Goal: Check status: Check status

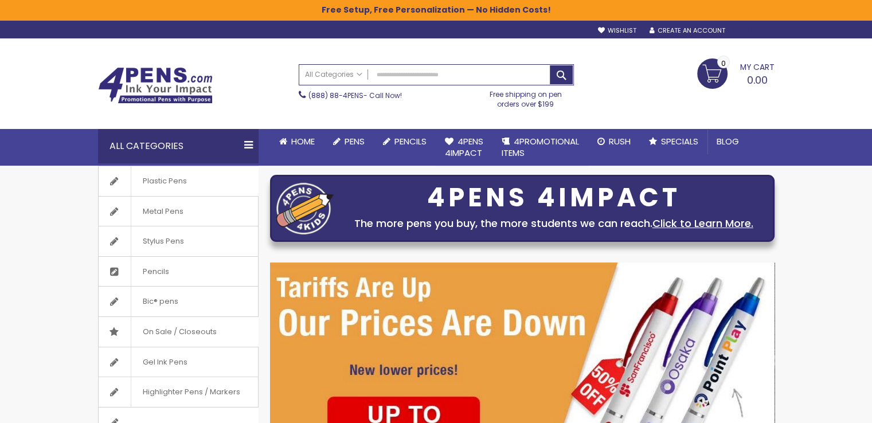
click at [759, 29] on div "Sign In" at bounding box center [755, 31] width 38 height 9
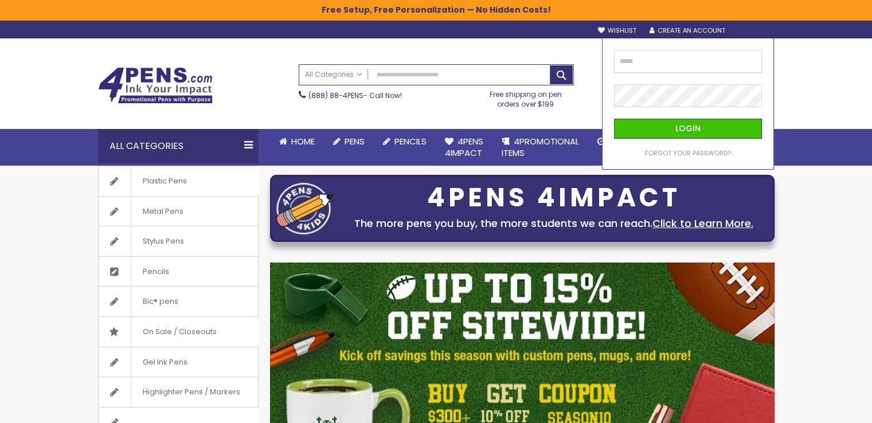
click at [634, 68] on input "email" at bounding box center [688, 61] width 148 height 23
type input "**********"
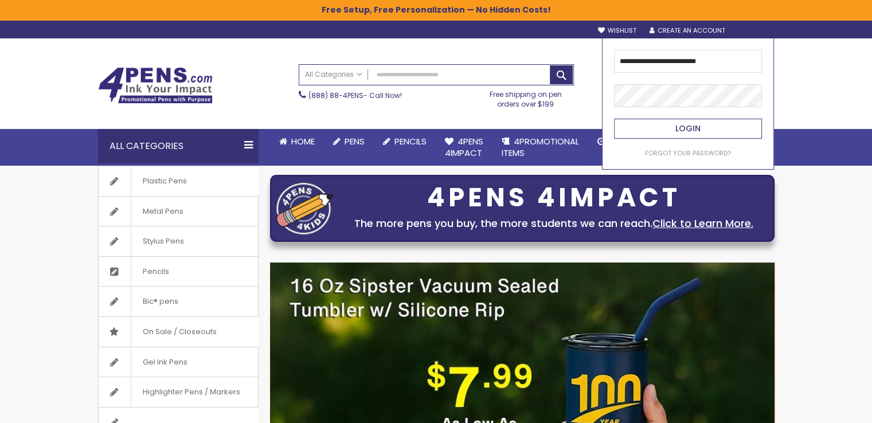
click at [693, 130] on span "Login" at bounding box center [687, 128] width 25 height 11
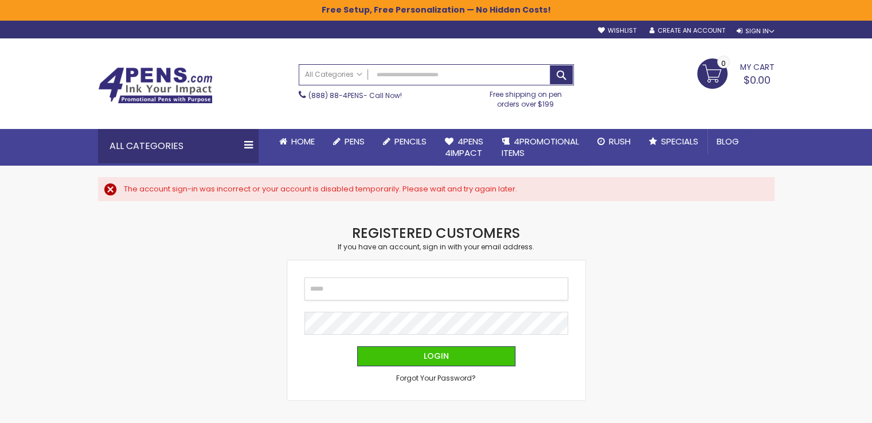
click at [358, 283] on input "Email" at bounding box center [436, 288] width 264 height 23
type input "**********"
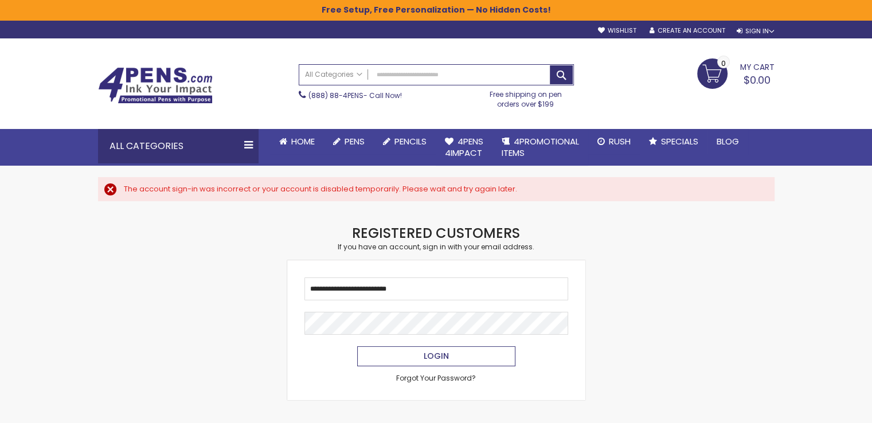
click at [444, 351] on span "Login" at bounding box center [435, 355] width 25 height 11
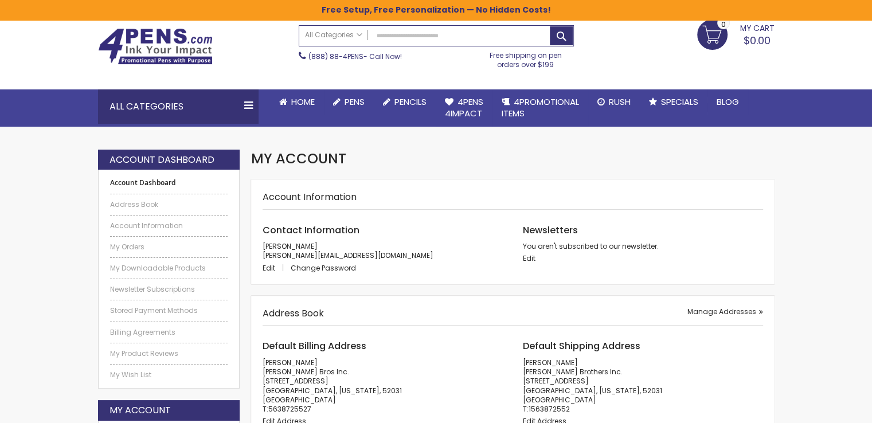
scroll to position [57, 0]
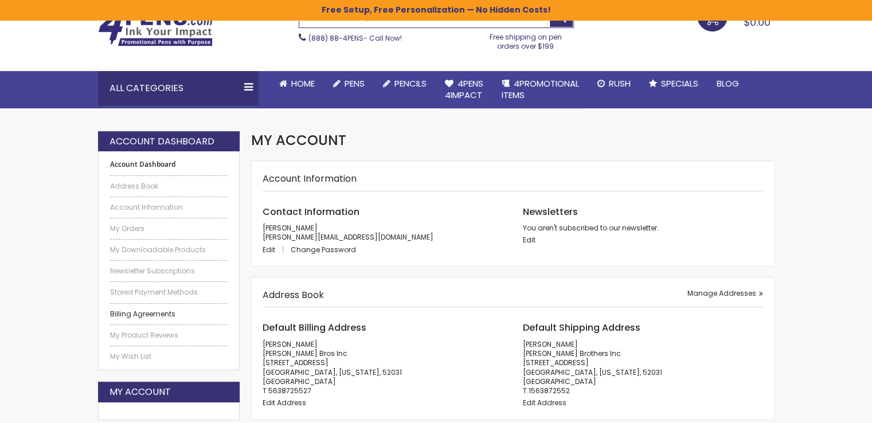
click at [136, 310] on link "Billing Agreements" at bounding box center [169, 313] width 118 height 9
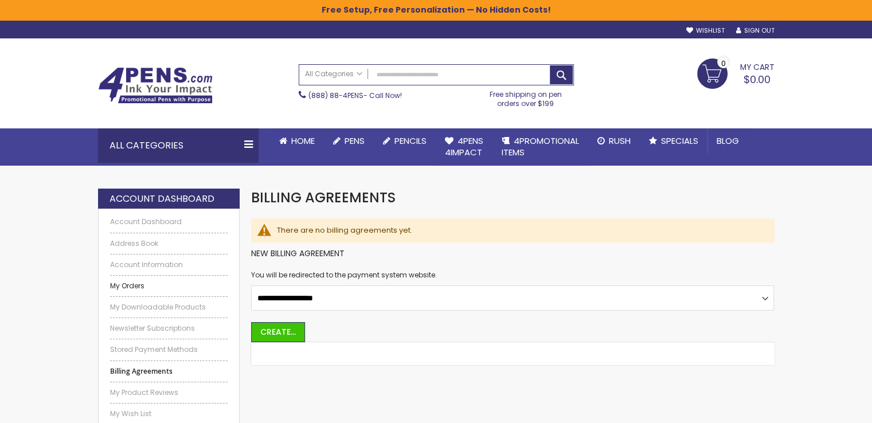
click at [135, 284] on link "My Orders" at bounding box center [169, 285] width 118 height 9
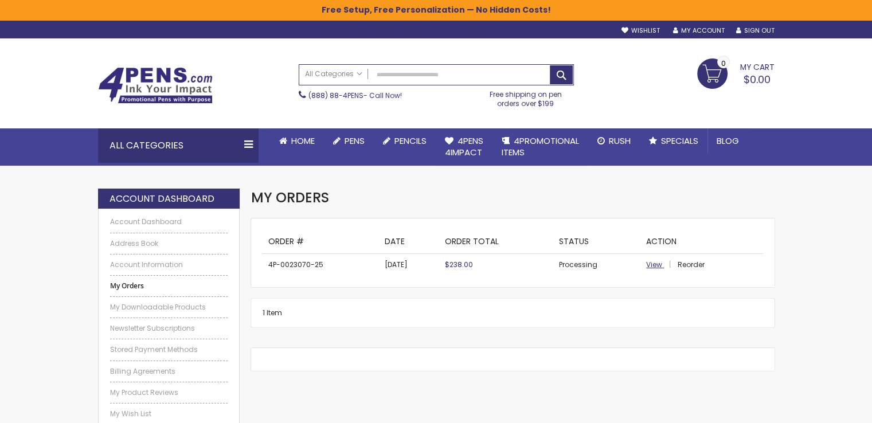
click at [656, 264] on span "View" at bounding box center [654, 265] width 16 height 10
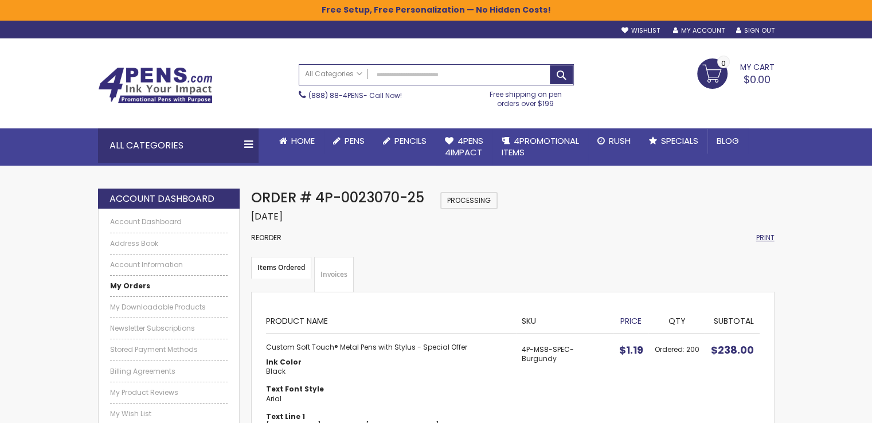
click at [760, 237] on span "Print" at bounding box center [765, 238] width 18 height 10
